Goal: Go to known website: Access a specific website the user already knows

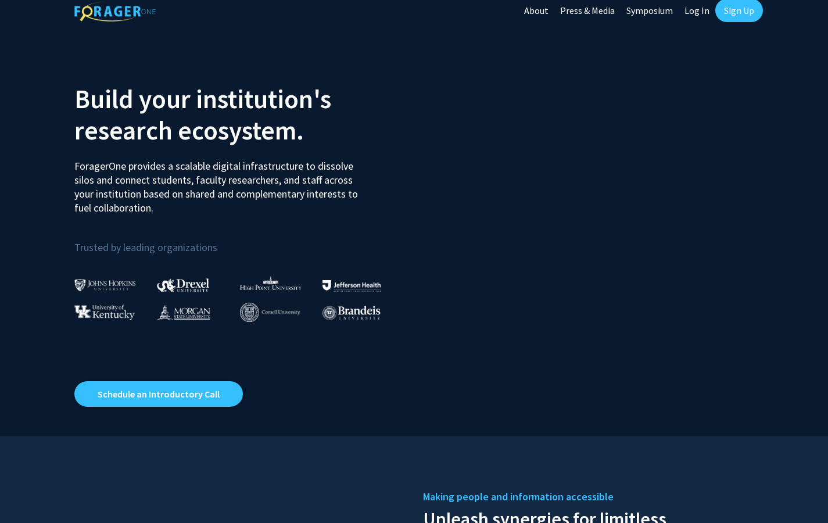
scroll to position [11, 0]
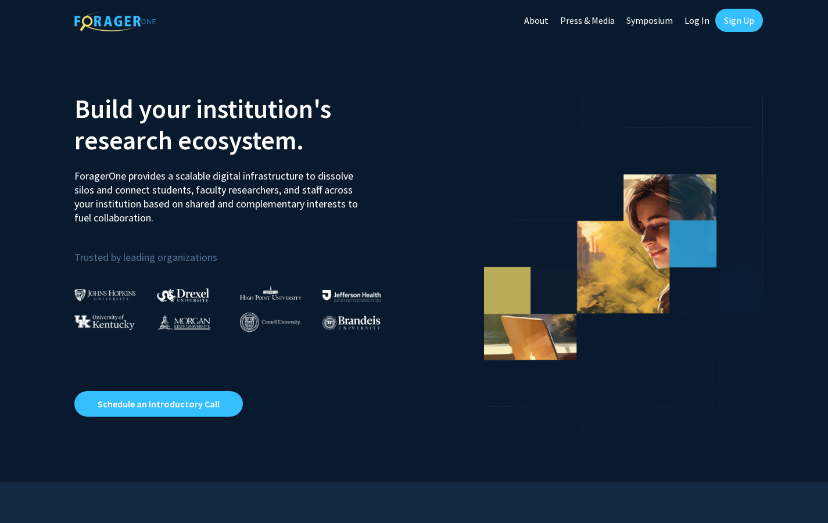
click at [699, 17] on link "Log In" at bounding box center [697, 20] width 37 height 41
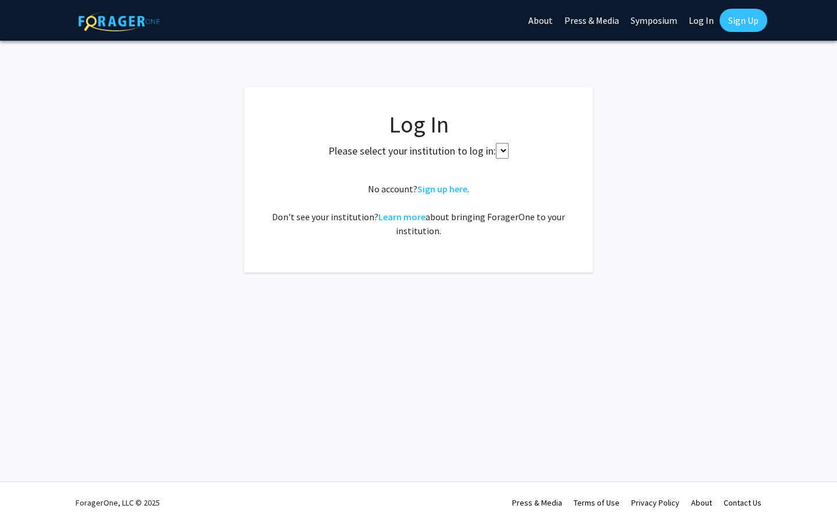
select select
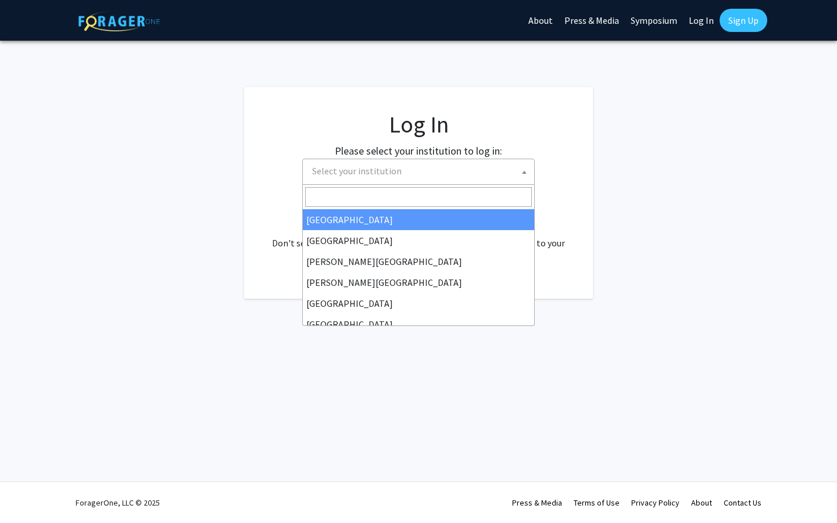
click at [466, 177] on span "Select your institution" at bounding box center [420, 171] width 227 height 24
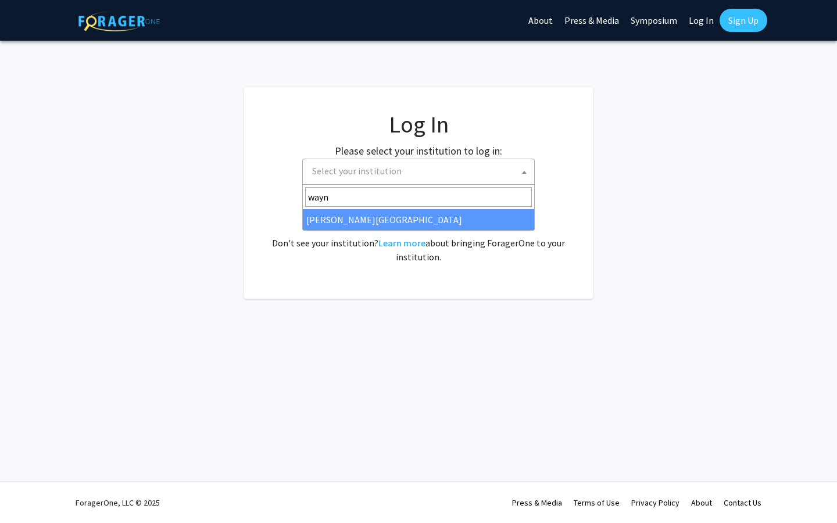
type input "[PERSON_NAME]"
select select "21"
